Goal: Check status: Check status

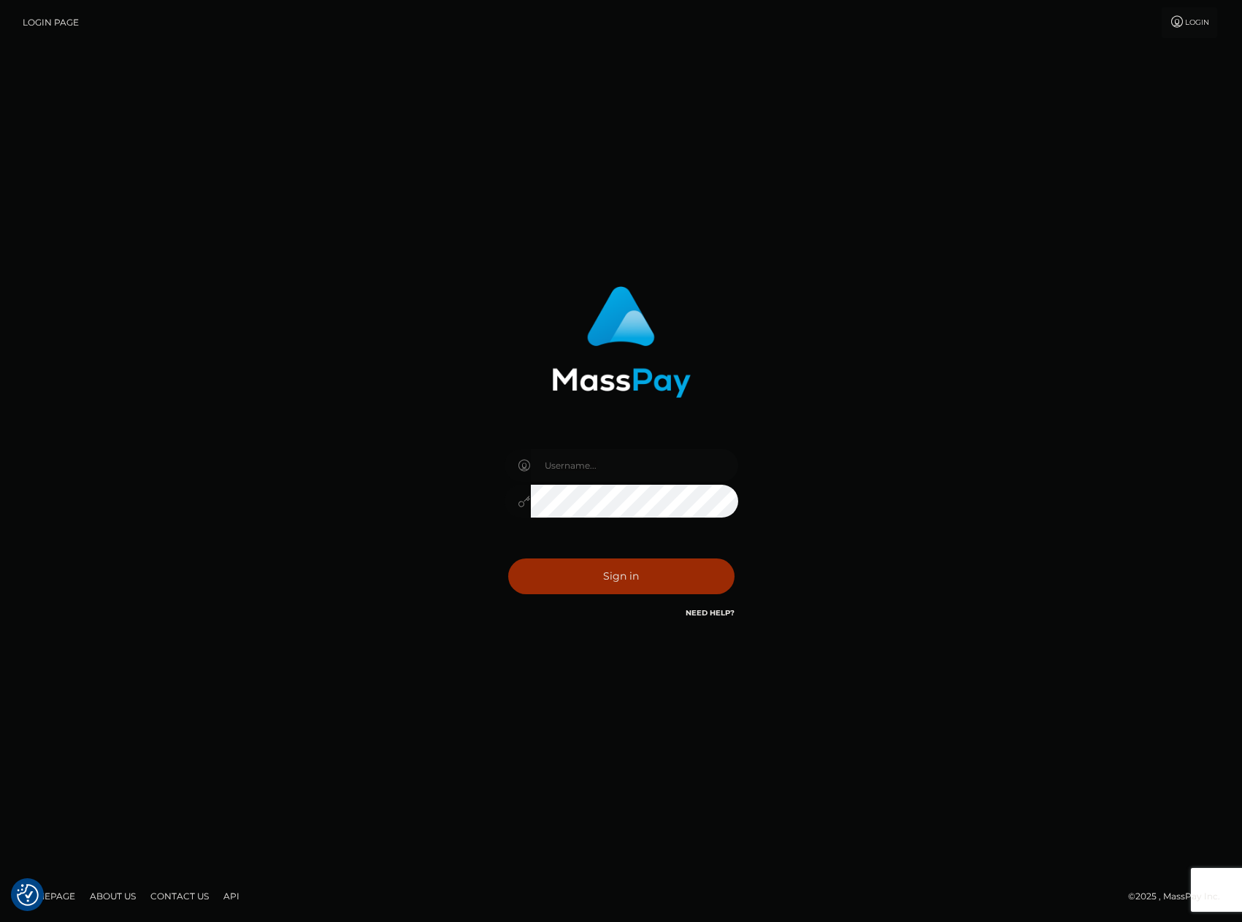
type input "carlos.VIP"
click at [646, 578] on button "Sign in" at bounding box center [621, 577] width 226 height 36
type input "[PERSON_NAME][DOMAIN_NAME]"
click at [624, 581] on button "Sign in" at bounding box center [621, 577] width 226 height 36
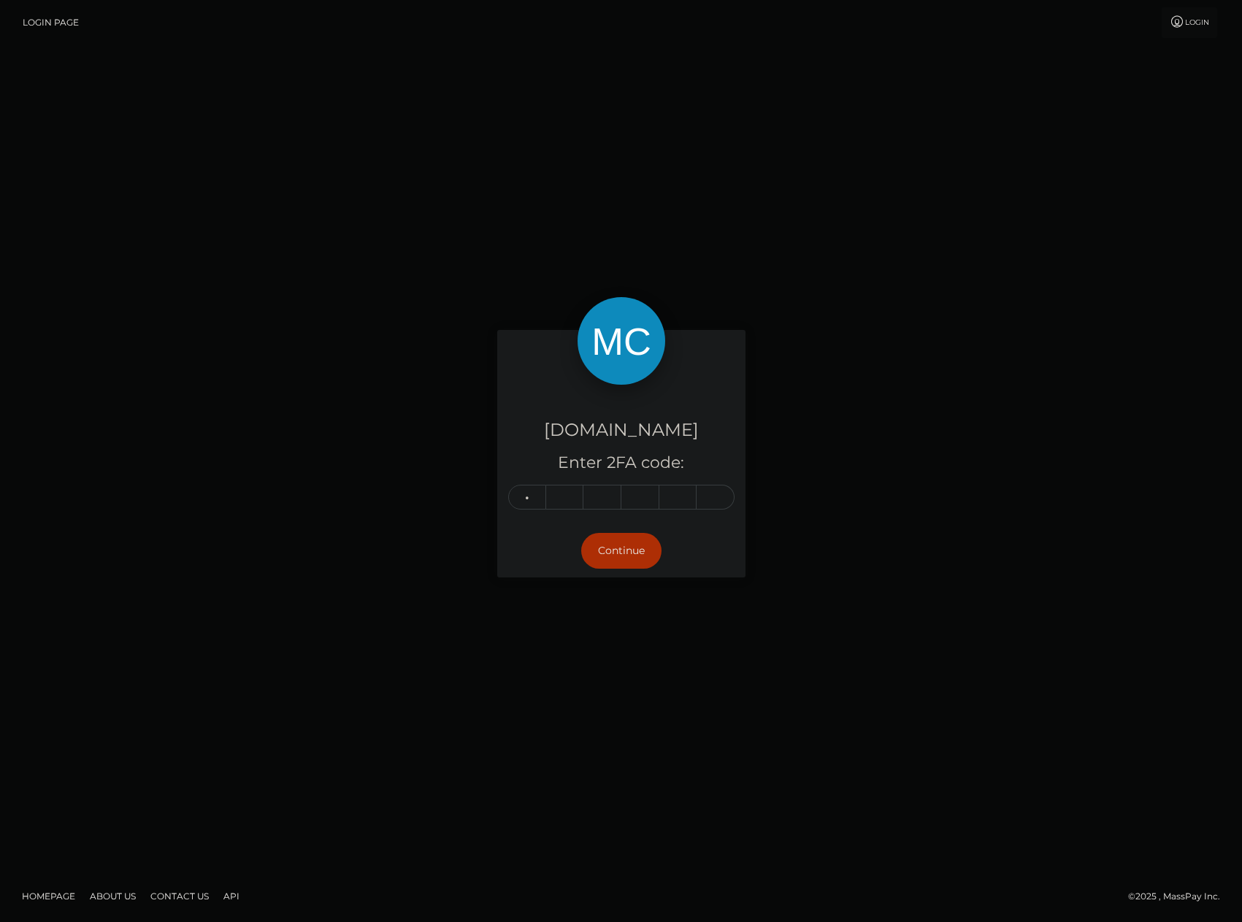
type input "8"
type input "6"
type input "3"
type input "7"
type input "9"
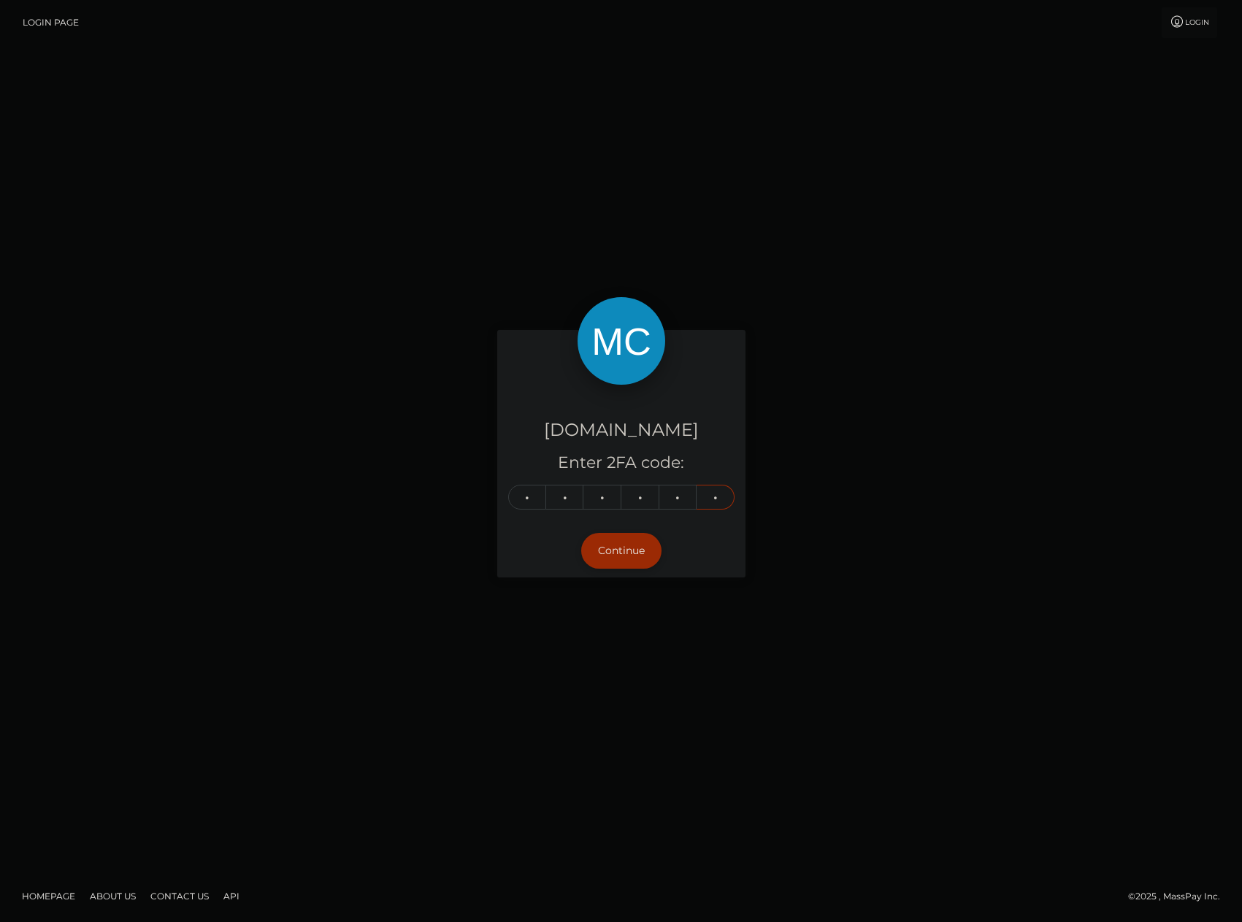
type input "1"
click at [631, 553] on button "Continue" at bounding box center [621, 551] width 80 height 36
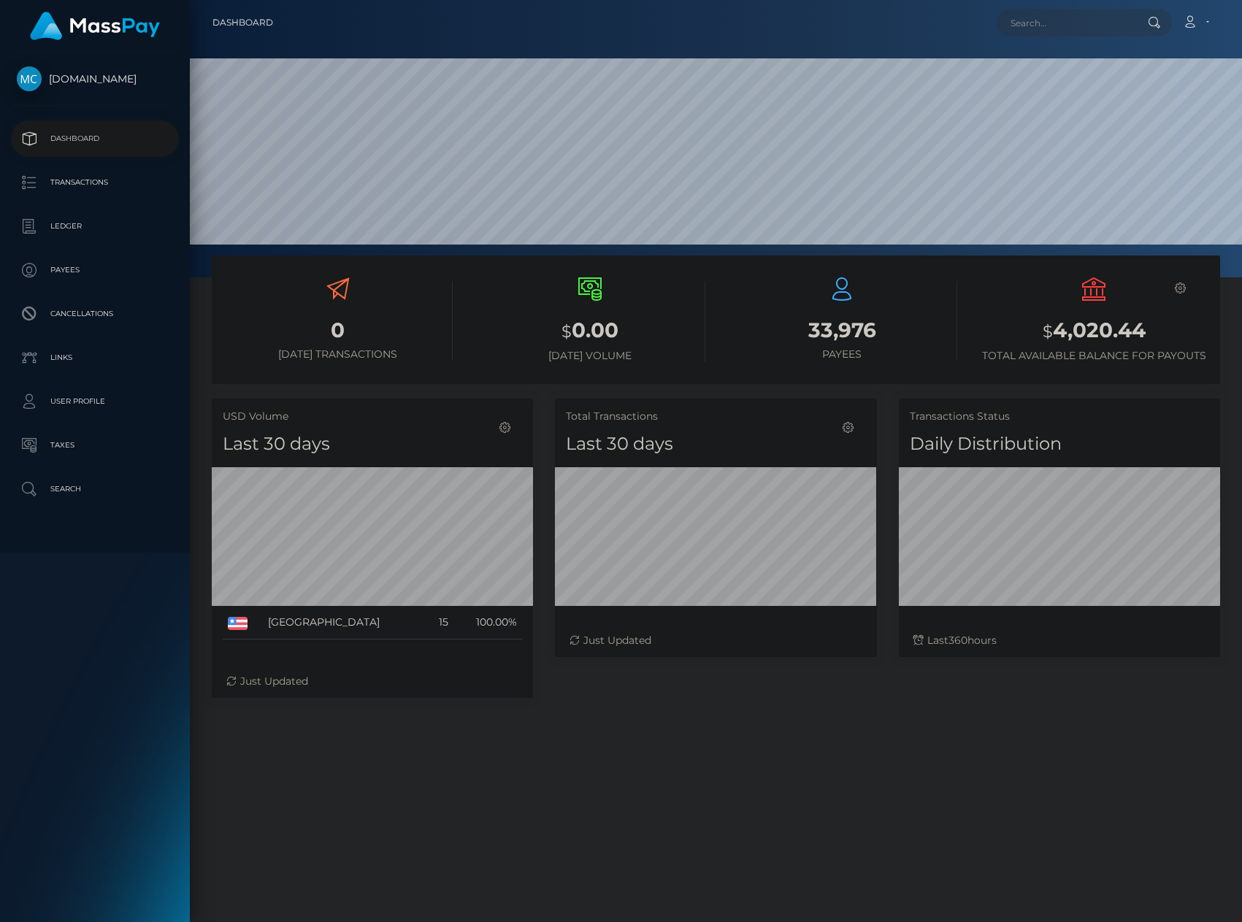
scroll to position [259, 322]
drag, startPoint x: 1052, startPoint y: 332, endPoint x: 1160, endPoint y: 332, distance: 107.3
click at [1160, 332] on h3 "$ 4,020.44" at bounding box center [1094, 331] width 230 height 30
copy h3 "4,020.44"
